Goal: Information Seeking & Learning: Find specific fact

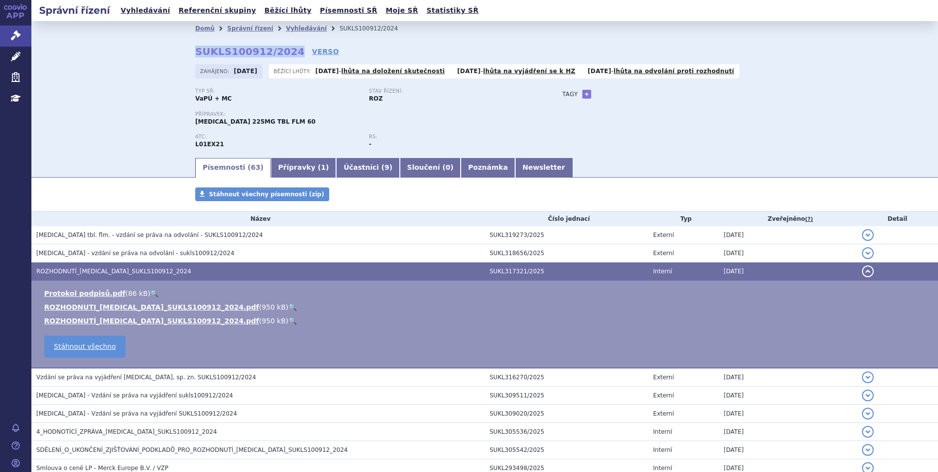
drag, startPoint x: 192, startPoint y: 52, endPoint x: 283, endPoint y: 49, distance: 90.3
click at [283, 49] on strong "SUKLS100912/2024" at bounding box center [249, 52] width 109 height 12
copy strong "SUKLS100912/2024"
click at [143, 8] on link "Vyhledávání" at bounding box center [145, 10] width 55 height 13
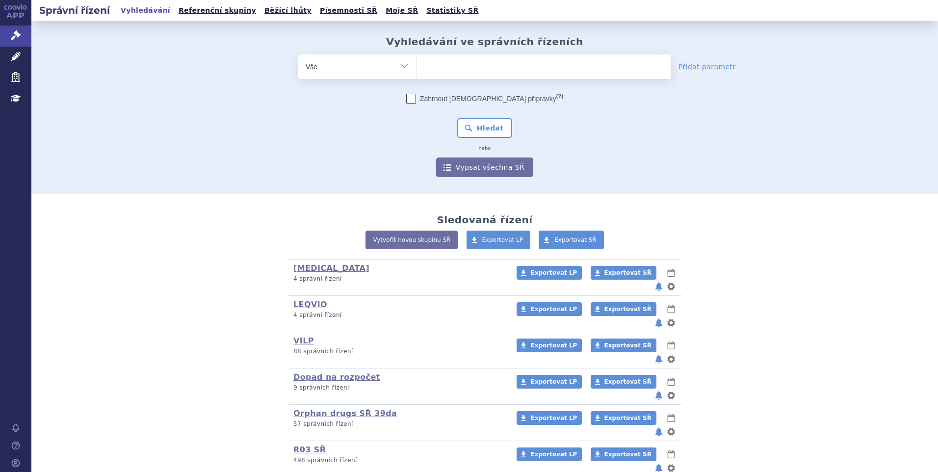
click at [444, 64] on ul at bounding box center [543, 64] width 255 height 21
click at [416, 64] on select at bounding box center [416, 66] width 0 height 25
type input "su"
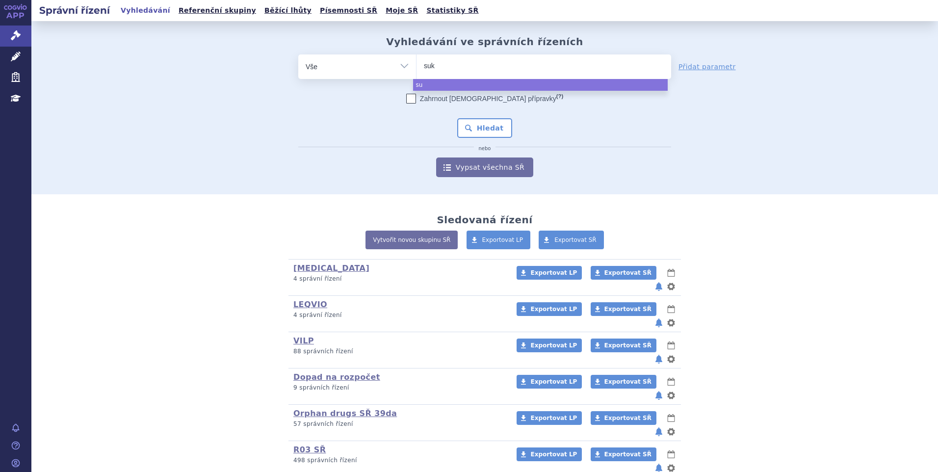
type input "sukl"
type input "sukls"
type input "sukls1"
type input "sukls10"
type input "sukls100"
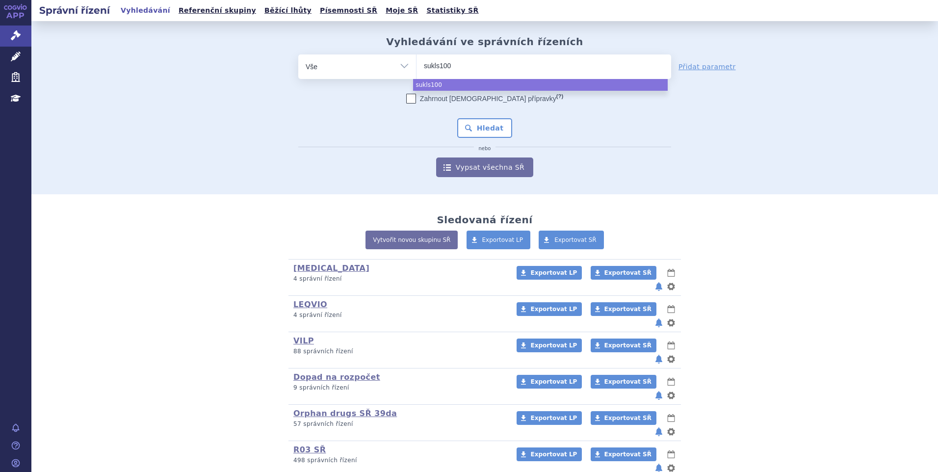
type input "sukls1009"
type input "sukls10091"
type input "sukls100912"
type input "sukls100912/"
type input "sukls100912/2"
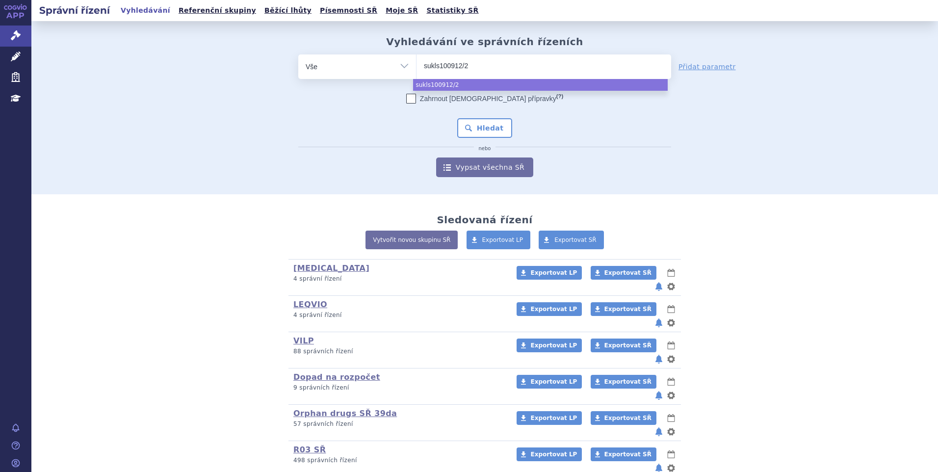
type input "sukls100912/20"
type input "sukls100912/2024"
select select "sukls100912/2024"
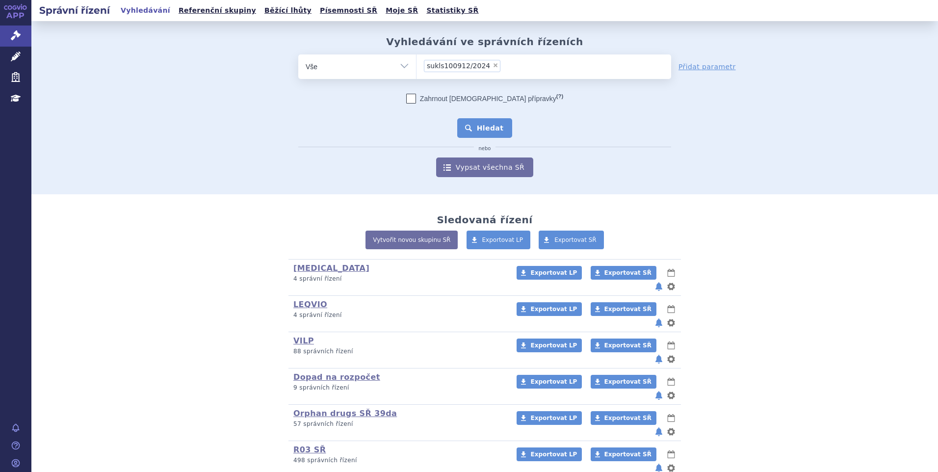
click at [479, 129] on button "Hledat" at bounding box center [484, 128] width 55 height 20
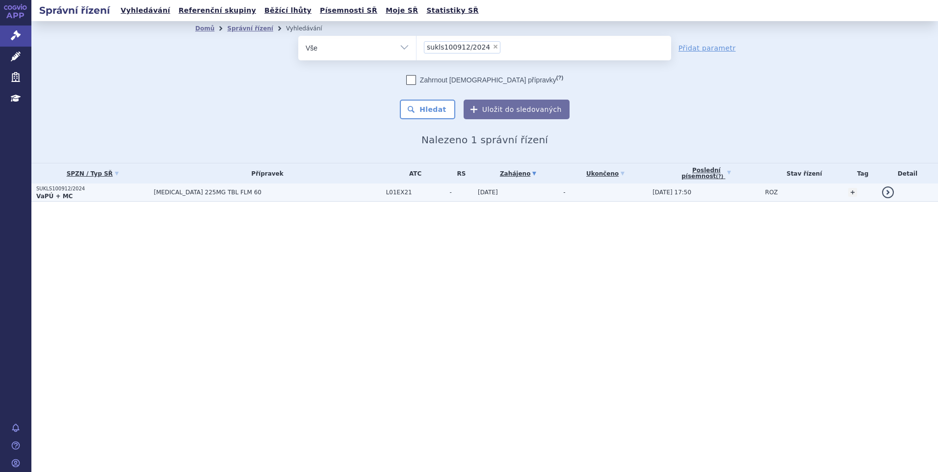
click at [178, 185] on td "[MEDICAL_DATA] 225MG TBL FLM 60" at bounding box center [265, 192] width 232 height 18
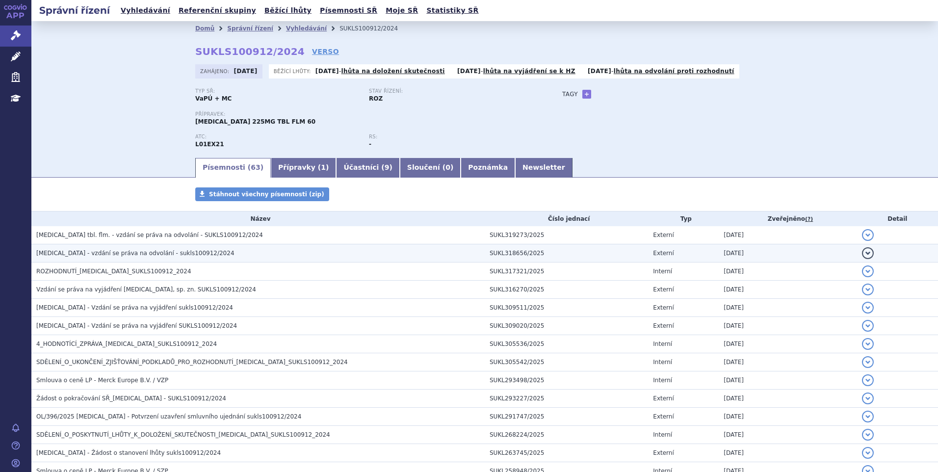
click at [129, 254] on span "[MEDICAL_DATA] - vzdání se práva na odvolání - sukls100912/2024" at bounding box center [135, 253] width 198 height 7
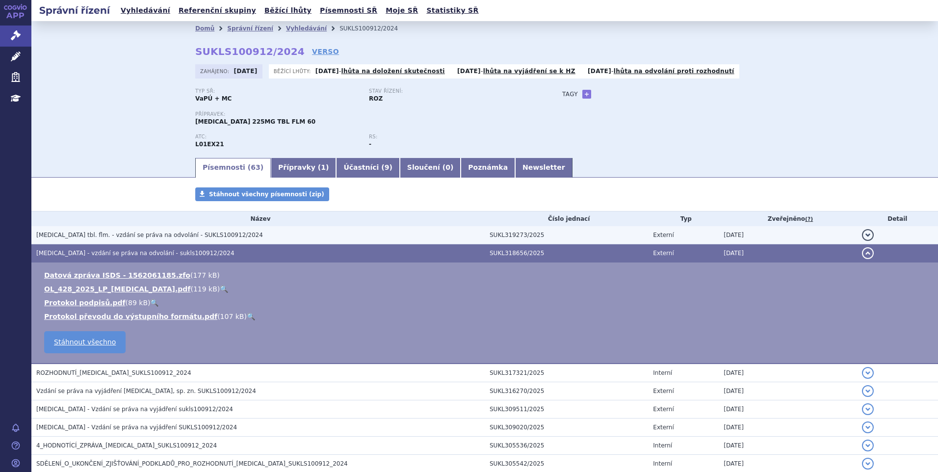
click at [156, 234] on span "[MEDICAL_DATA] tbl. flm. - vzdání se práva na odvolání - SUKLS100912/2024" at bounding box center [149, 235] width 227 height 7
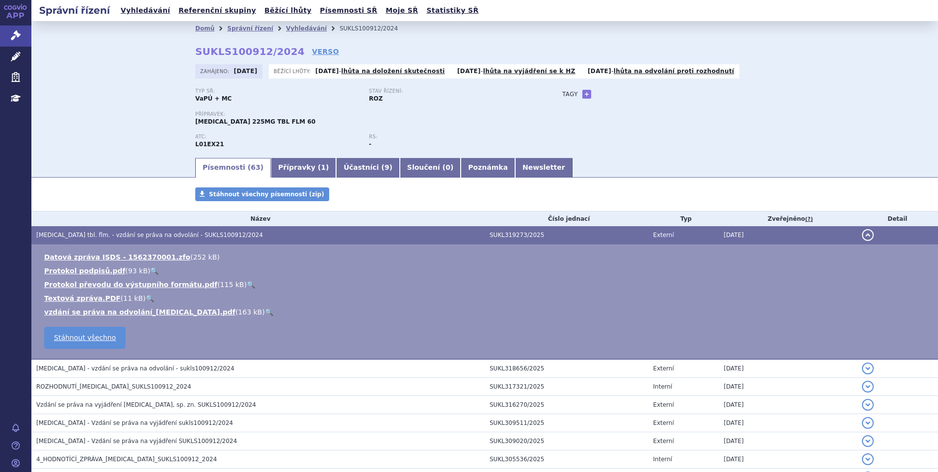
click at [265, 313] on link "🔍" at bounding box center [269, 312] width 8 height 8
click at [144, 16] on link "Vyhledávání" at bounding box center [145, 10] width 55 height 13
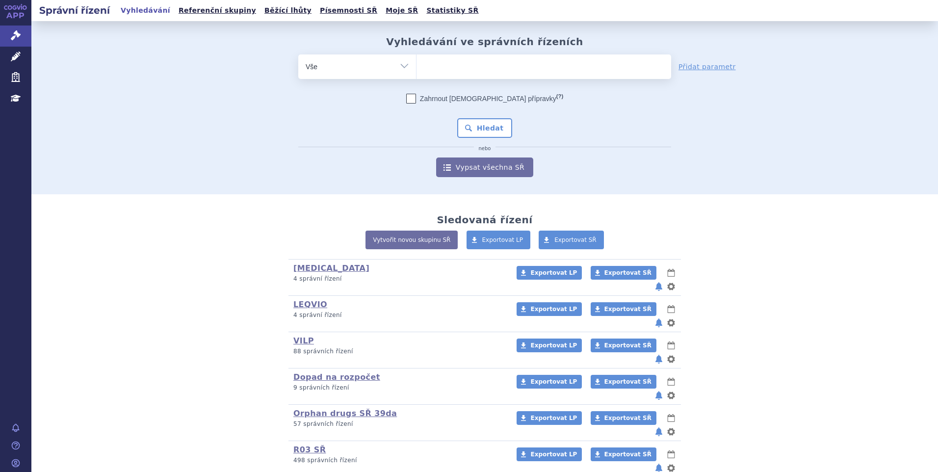
click at [541, 63] on ul at bounding box center [543, 64] width 255 height 21
click at [416, 63] on select at bounding box center [416, 66] width 0 height 25
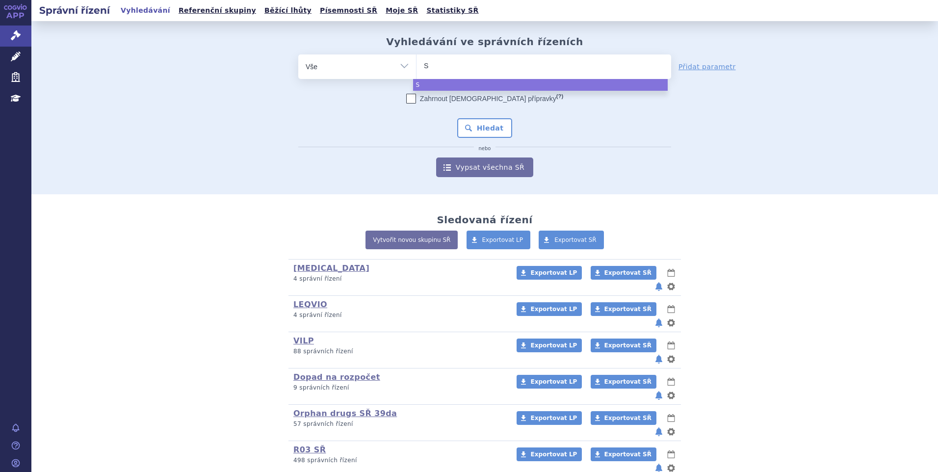
type input "SU"
type input "SUKLS"
type input "SUKLS3"
type input "SUKLS36"
type input "SUKLS363"
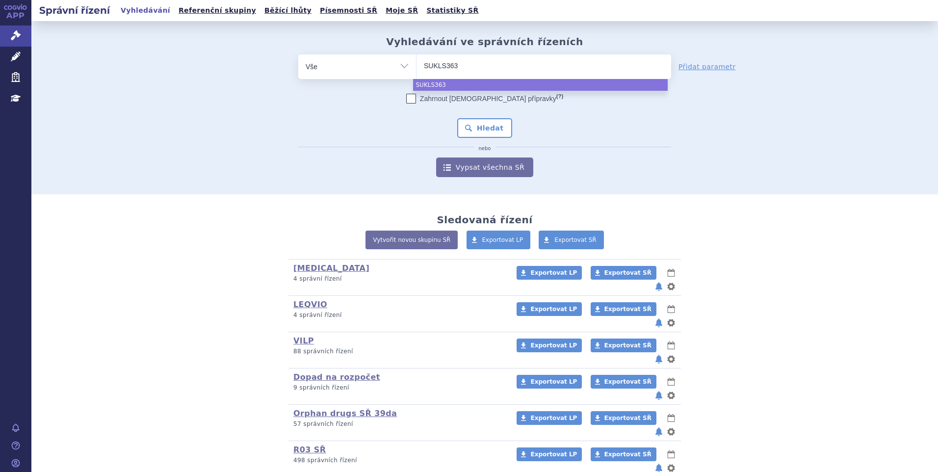
type input "SUKLS3636"
type input "SUKLS36366"
type input "SUKLS36366/"
type input "SUKLS36366/2"
type input "SUKLS36366/202"
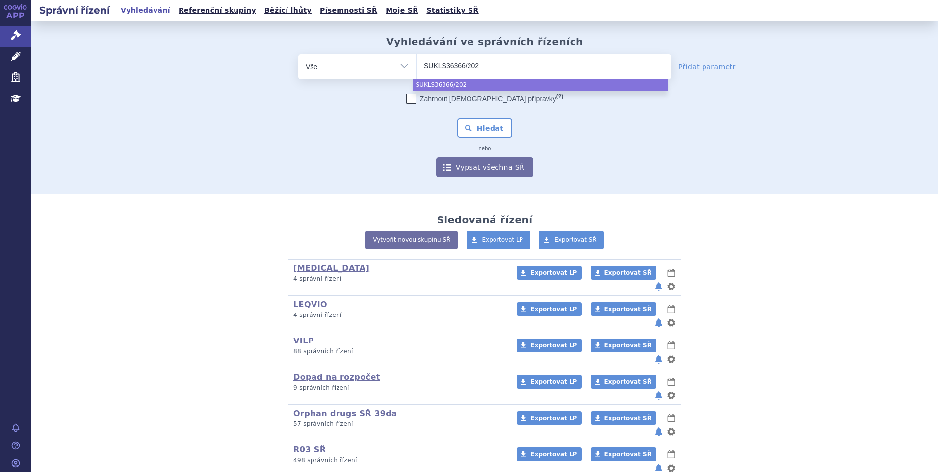
type input "SUKLS36366/2025"
select select "SUKLS36366/2025"
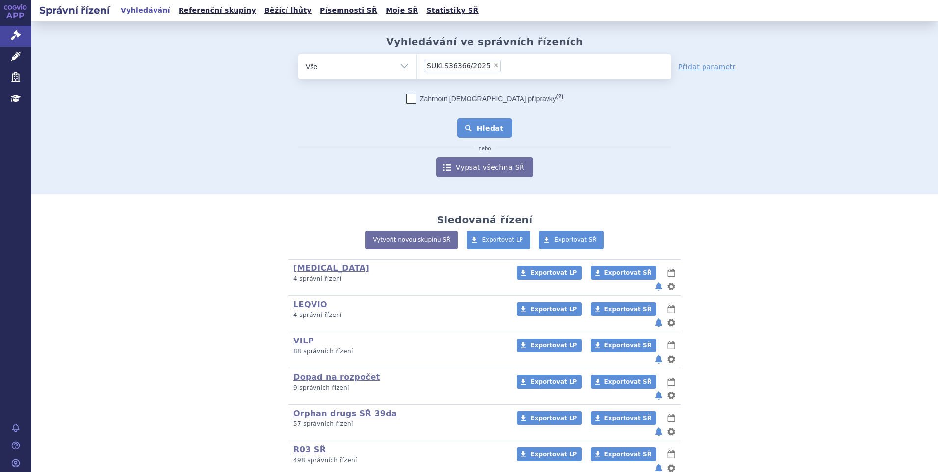
click at [487, 132] on button "Hledat" at bounding box center [484, 128] width 55 height 20
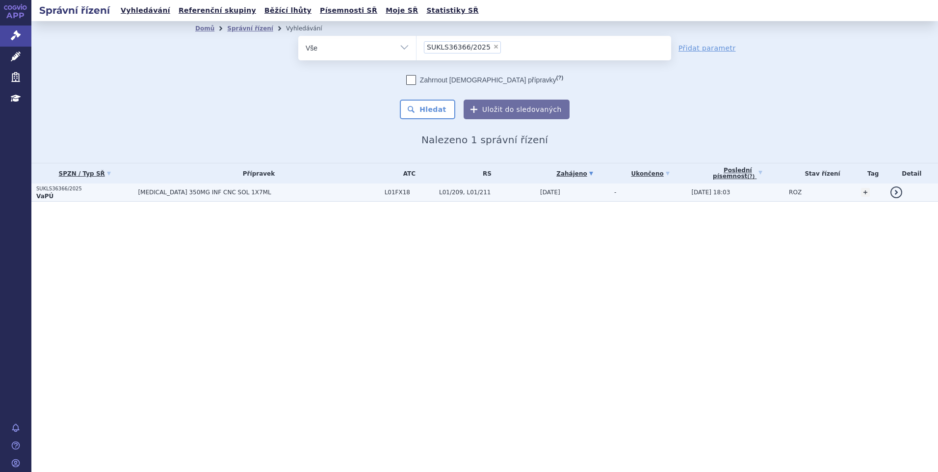
click at [162, 197] on td "[MEDICAL_DATA] 350MG INF CNC SOL 1X7ML" at bounding box center [256, 192] width 246 height 18
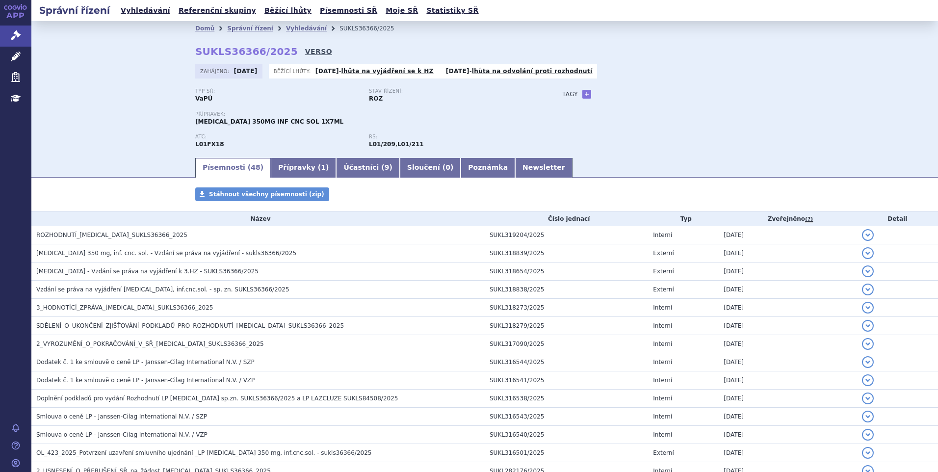
click at [305, 49] on link "VERSO" at bounding box center [318, 52] width 27 height 10
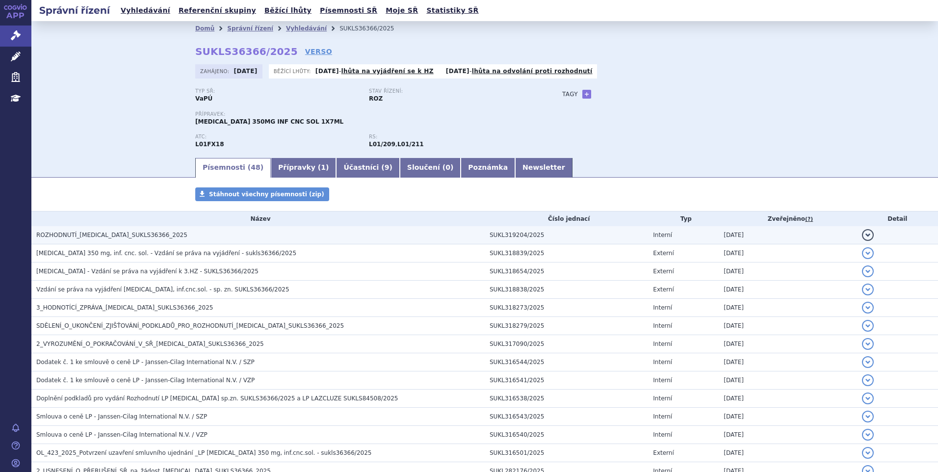
click at [136, 232] on span "ROZHODNUTÍ_RYBREVANT_SUKLS36366_2025" at bounding box center [111, 235] width 151 height 7
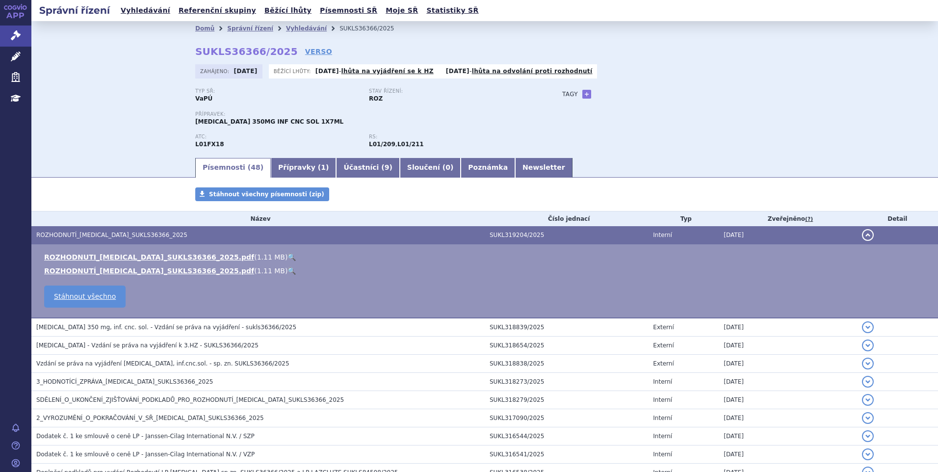
click at [287, 255] on link "🔍" at bounding box center [291, 257] width 8 height 8
click at [147, 9] on link "Vyhledávání" at bounding box center [145, 10] width 55 height 13
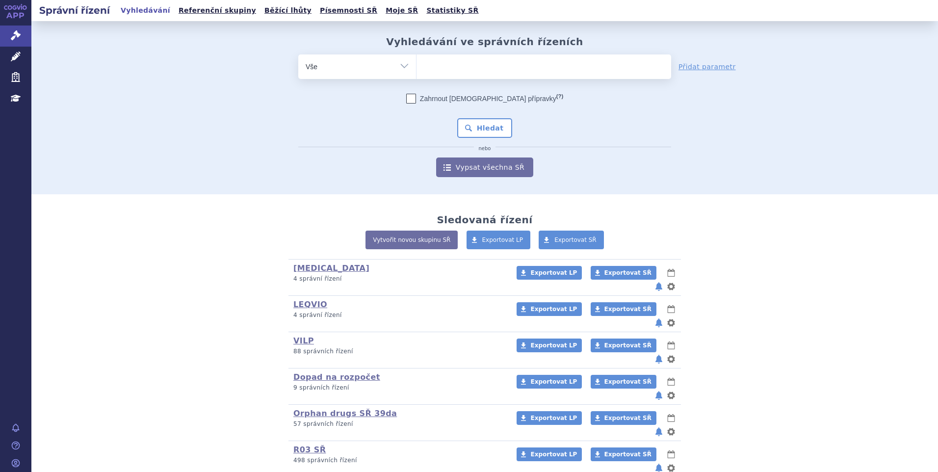
click at [461, 75] on span at bounding box center [543, 66] width 255 height 25
click at [416, 75] on select at bounding box center [416, 66] width 0 height 25
paste input "SUKLS84508/2025"
type input "SUKLS84508/2025"
select select "SUKLS84508/2025"
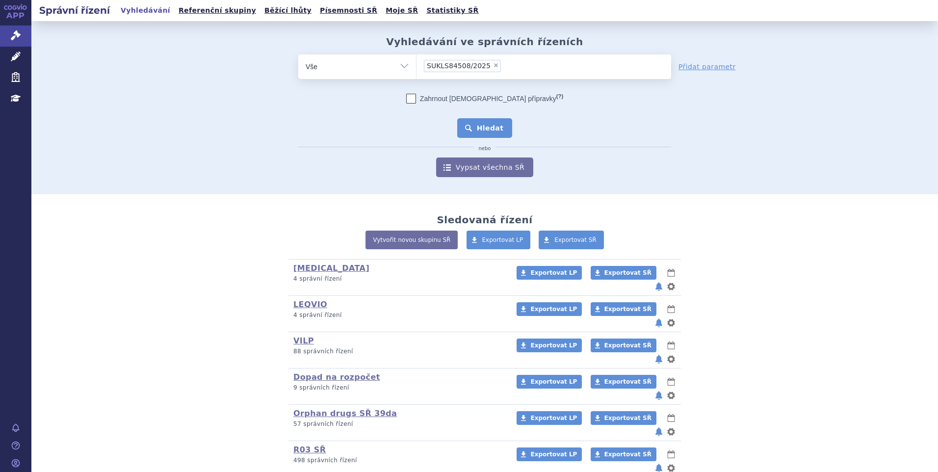
click at [467, 119] on button "Hledat" at bounding box center [484, 128] width 55 height 20
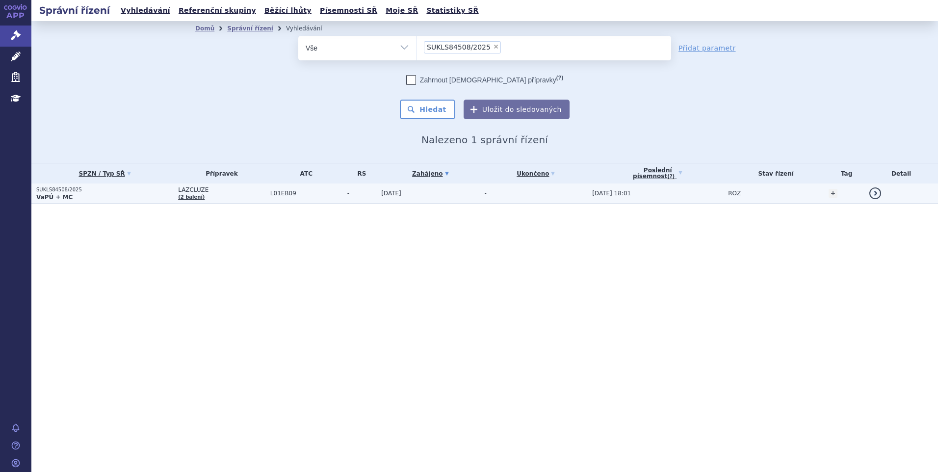
click at [94, 198] on p "VaPÚ + MC" at bounding box center [104, 197] width 137 height 8
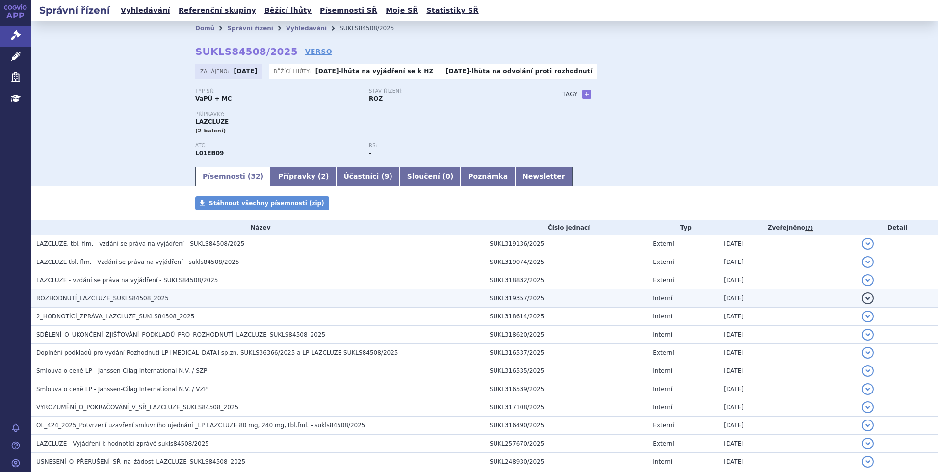
click at [148, 301] on span "ROZHODNUTÍ_LAZCLUZE_SUKLS84508_2025" at bounding box center [102, 298] width 132 height 7
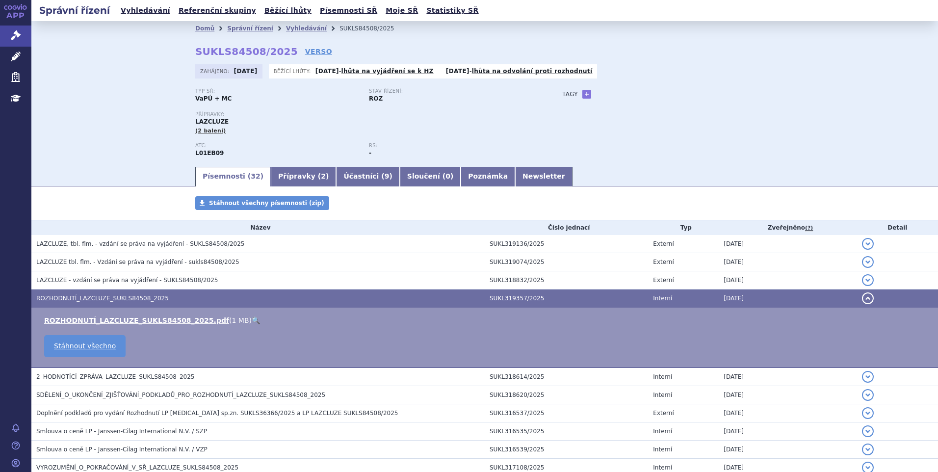
click at [252, 318] on link "🔍" at bounding box center [256, 320] width 8 height 8
click at [297, 44] on div "Domů Správní řízení Vyhledávání SUKLS84508/2025 SUKLS84508/2025 VERSO Zahájeno:…" at bounding box center [485, 100] width 618 height 129
click at [305, 52] on link "VERSO" at bounding box center [318, 52] width 27 height 10
click at [152, 13] on link "Vyhledávání" at bounding box center [145, 10] width 55 height 13
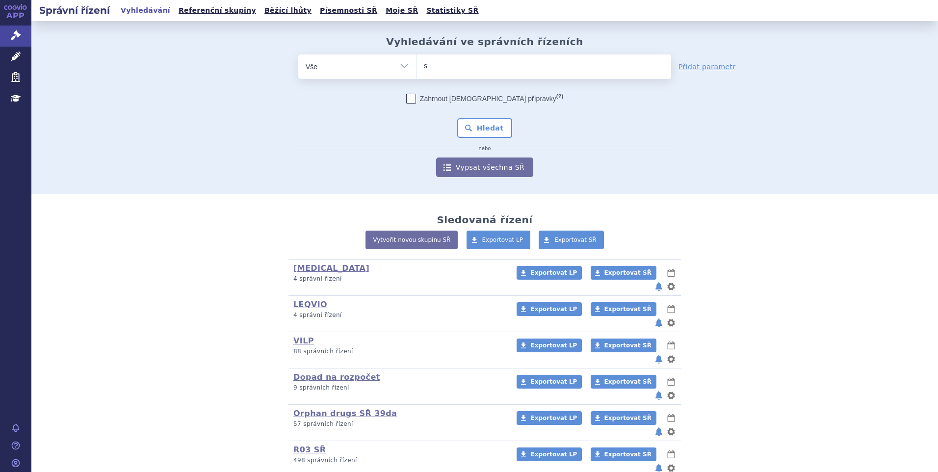
type input "su"
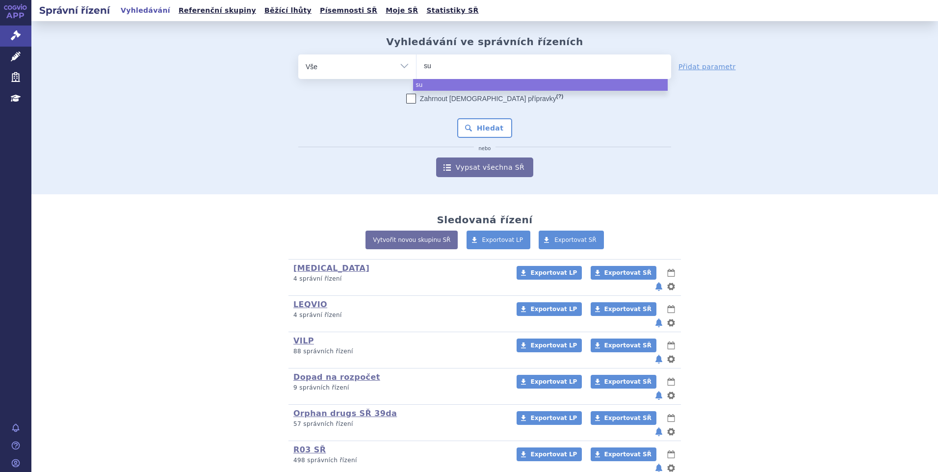
type input "suk"
type input "sukls"
type input "sukls2"
type input "sukls232"
type input "sukls2324"
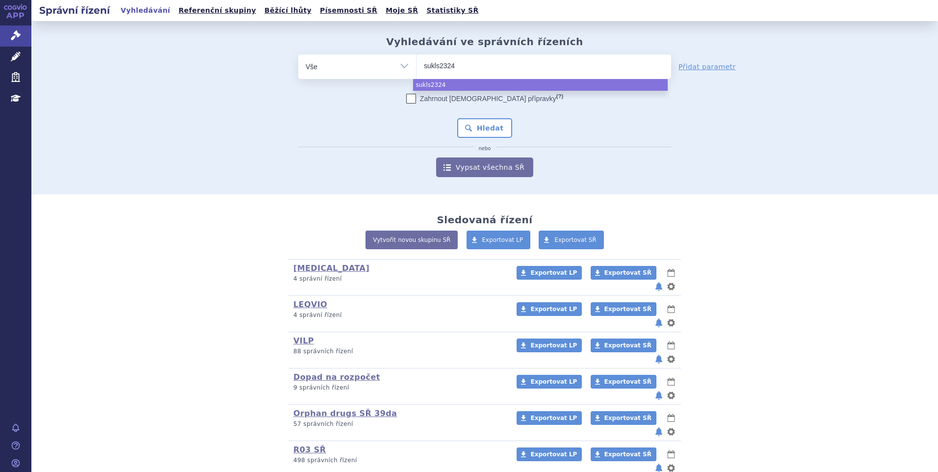
type input "sukls23241"
type input "sukls232418"
type input "sukls232418/"
type input "sukls232418/2"
type input "sukls232418/20"
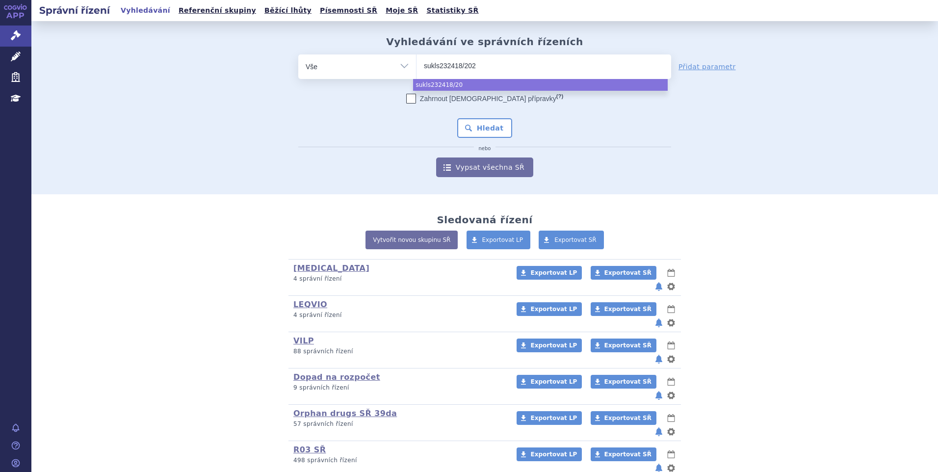
type input "sukls232418/2024"
select select "sukls232418/2024"
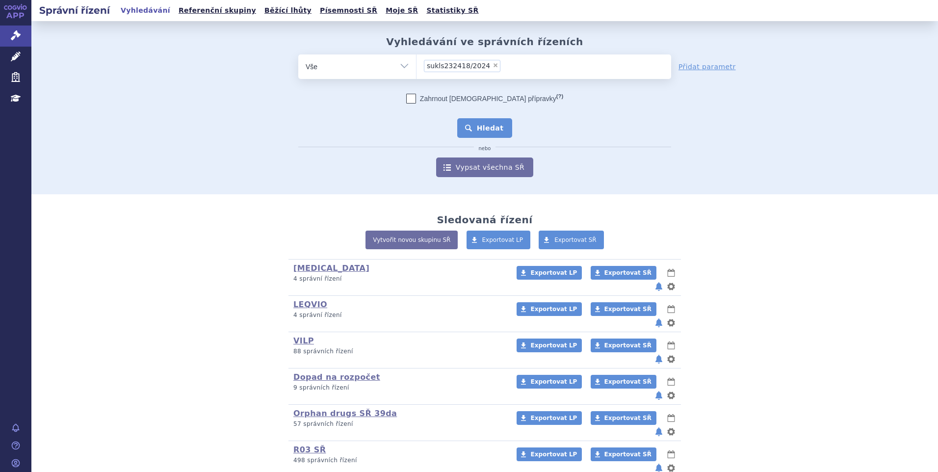
click at [473, 119] on button "Hledat" at bounding box center [484, 128] width 55 height 20
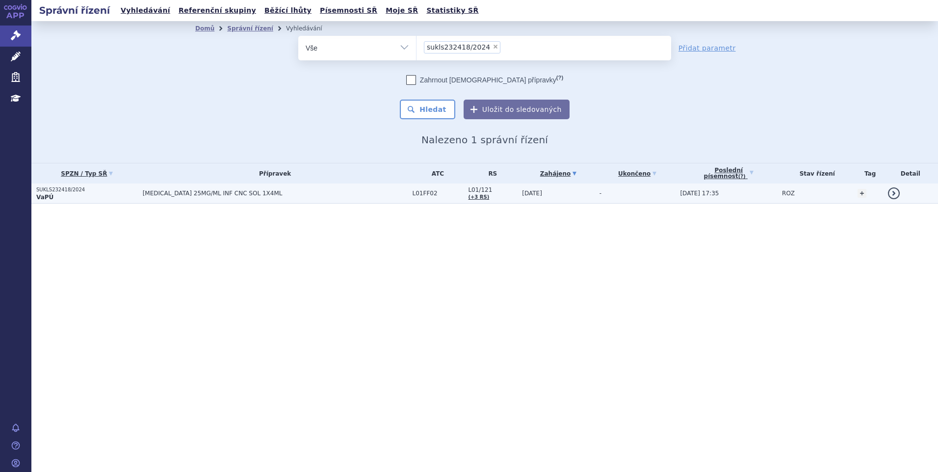
click at [119, 195] on p "VaPÚ" at bounding box center [87, 197] width 102 height 8
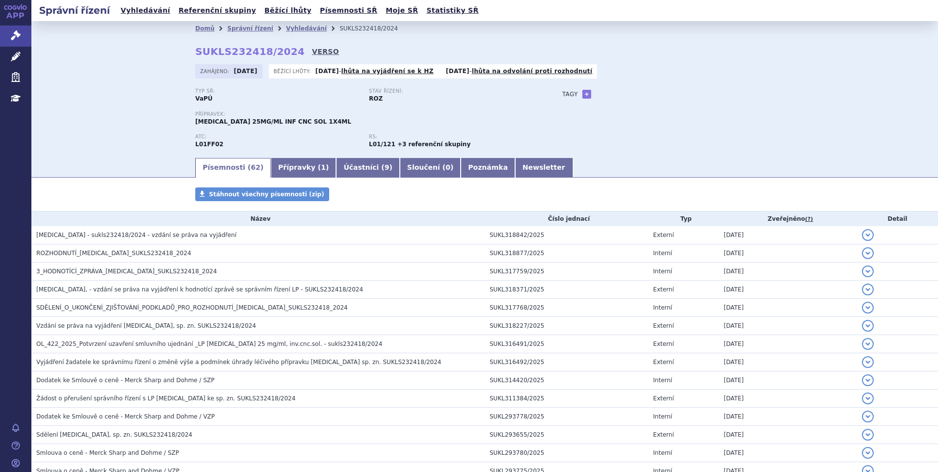
click at [312, 54] on link "VERSO" at bounding box center [325, 52] width 27 height 10
click at [134, 12] on link "Vyhledávání" at bounding box center [145, 10] width 55 height 13
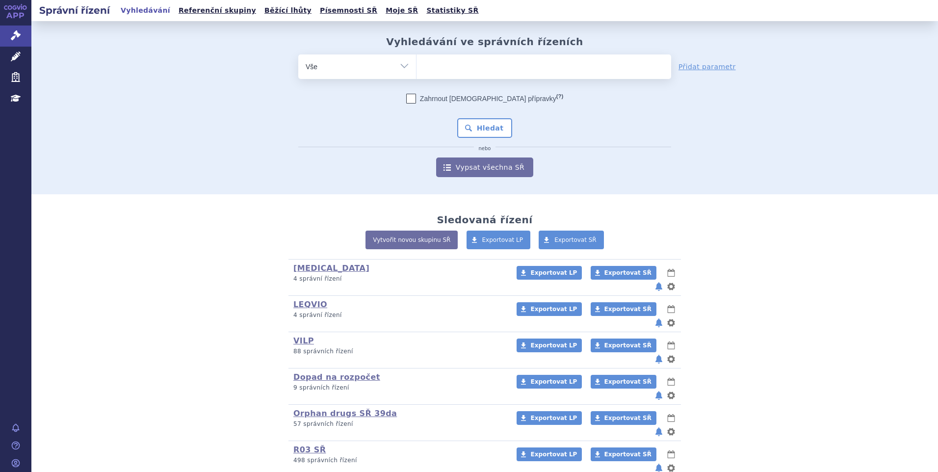
click at [134, 12] on link "Vyhledávání" at bounding box center [145, 10] width 55 height 13
click at [443, 65] on ul at bounding box center [543, 64] width 255 height 21
click at [416, 65] on select at bounding box center [416, 66] width 0 height 25
paste input "SUKLS232418/2024"
type input "SUKLS232418/2024"
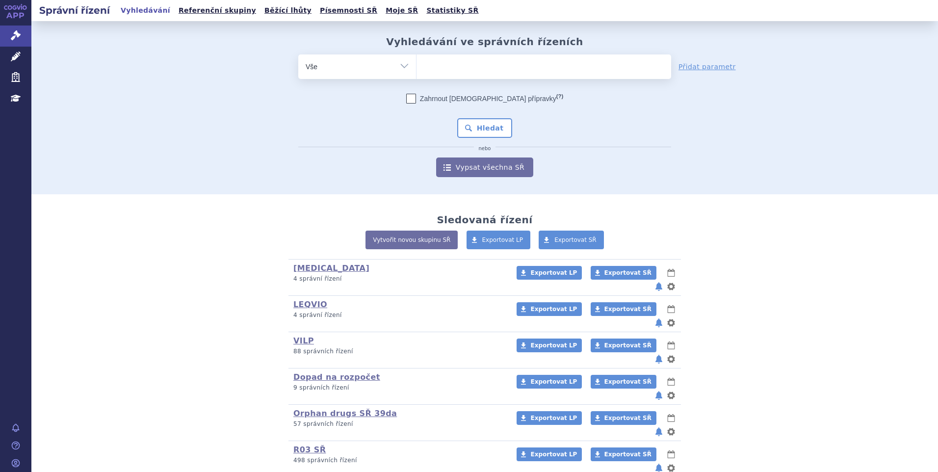
select select "SUKLS232418/2024"
click at [490, 122] on button "Hledat" at bounding box center [484, 128] width 55 height 20
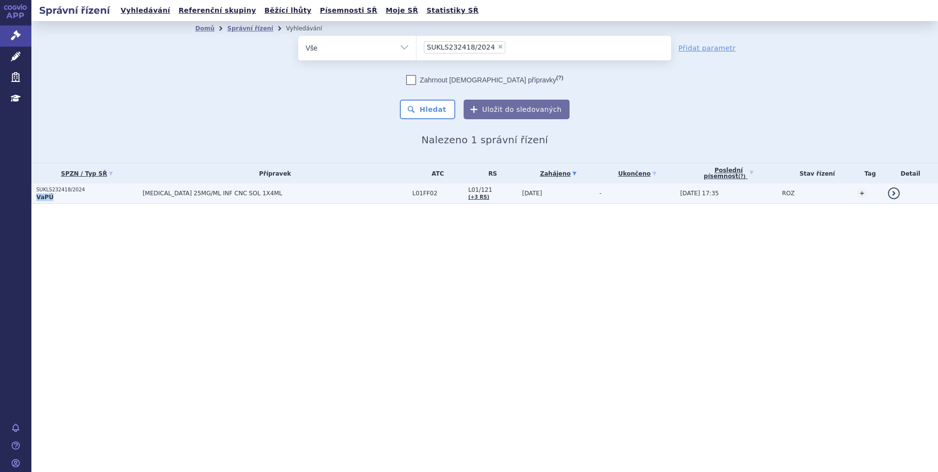
click at [129, 192] on td "SUKLS232418/2024 VaPÚ" at bounding box center [84, 193] width 106 height 20
drag, startPoint x: 129, startPoint y: 192, endPoint x: 164, endPoint y: 193, distance: 35.3
click at [164, 193] on span "[MEDICAL_DATA] 25MG/ML INF CNC SOL 1X4ML" at bounding box center [265, 193] width 245 height 7
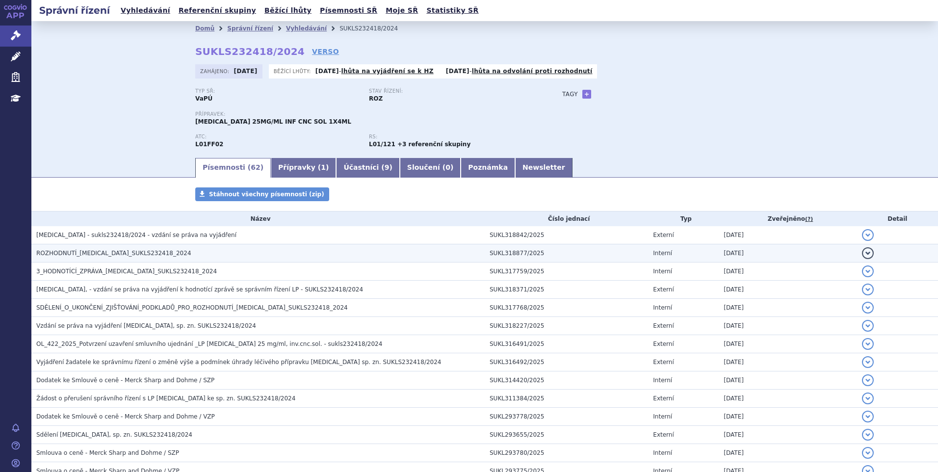
click at [128, 254] on span "ROZHODNUTÍ_[MEDICAL_DATA]_SUKLS232418_2024" at bounding box center [113, 253] width 155 height 7
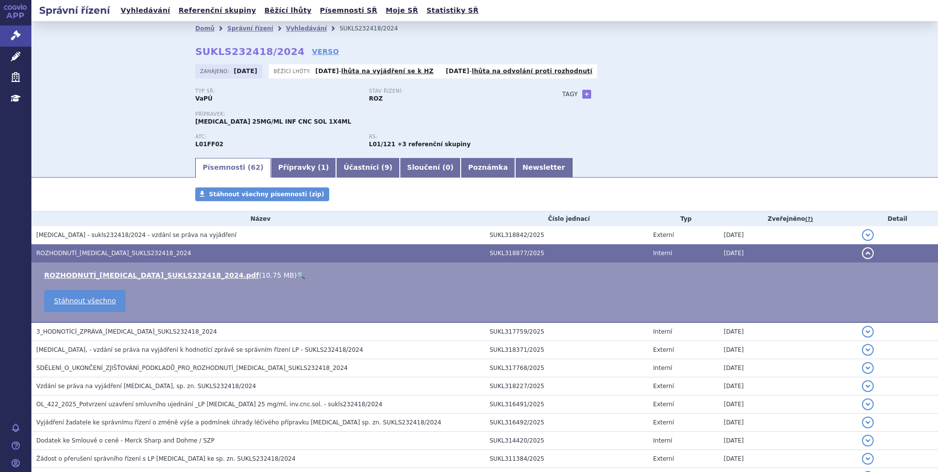
click at [297, 273] on link "🔍" at bounding box center [301, 275] width 8 height 8
click at [312, 55] on link "VERSO" at bounding box center [325, 52] width 27 height 10
